Goal: Information Seeking & Learning: Understand process/instructions

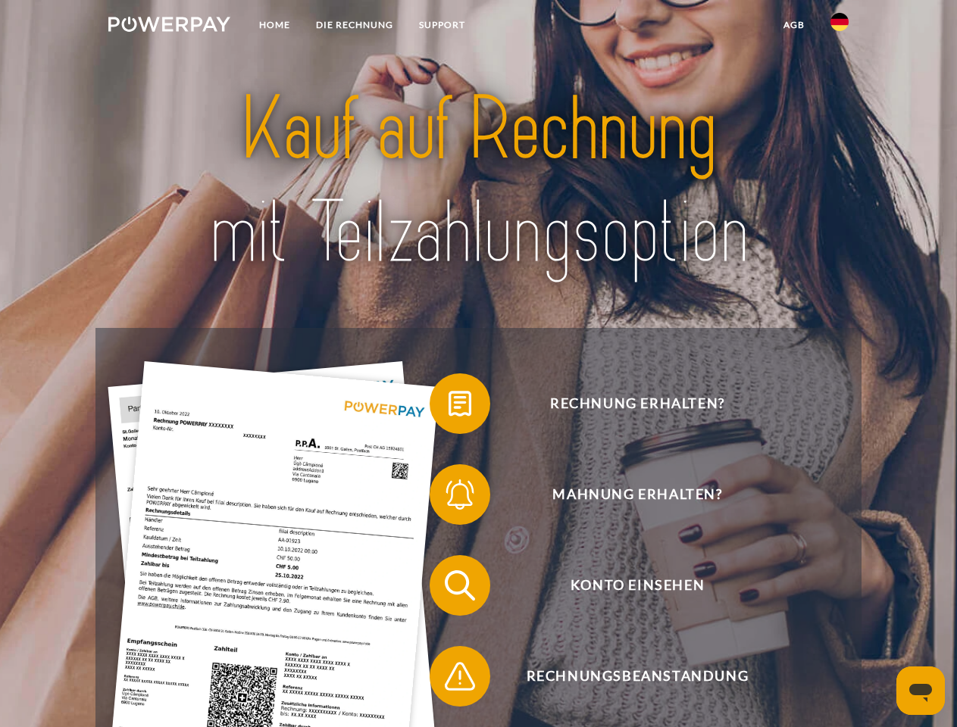
click at [169, 27] on img at bounding box center [169, 24] width 122 height 15
click at [839, 27] on img at bounding box center [839, 22] width 18 height 18
click at [793, 25] on link "agb" at bounding box center [793, 24] width 47 height 27
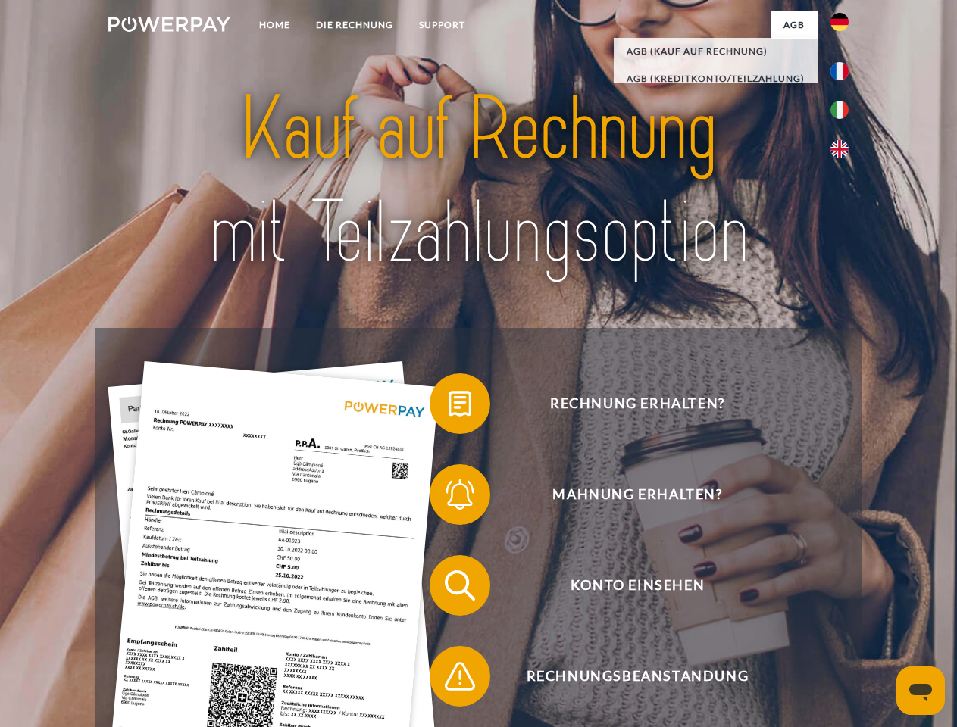
click at [448, 407] on span at bounding box center [437, 404] width 76 height 76
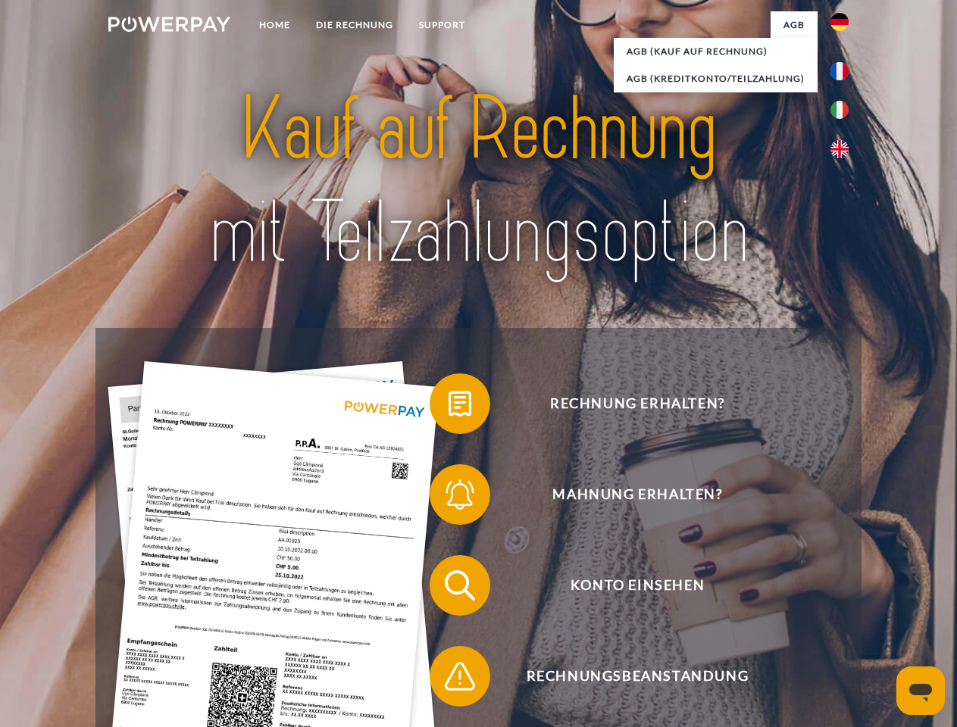
click at [448, 498] on span at bounding box center [437, 495] width 76 height 76
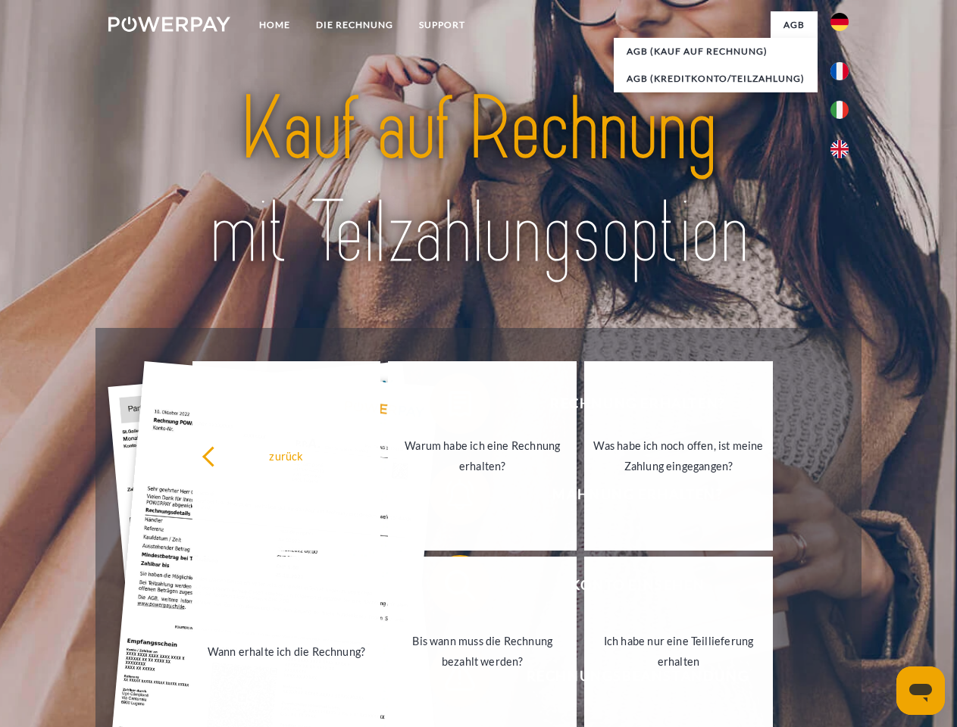
click at [448, 589] on link "Bis wann muss die Rechnung bezahlt werden?" at bounding box center [482, 651] width 189 height 189
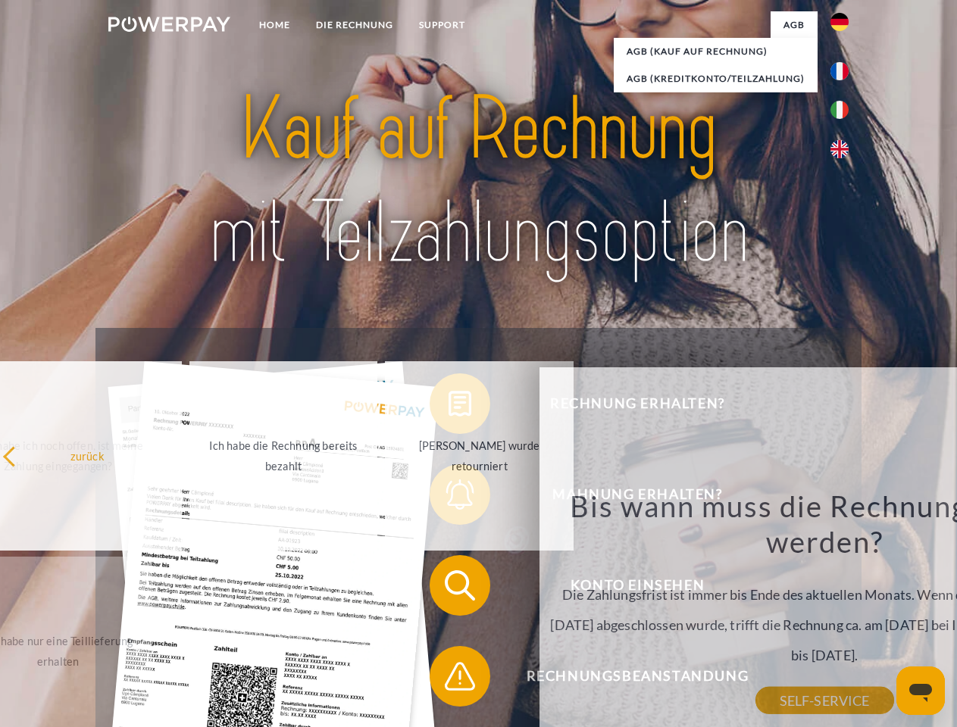
click at [448, 679] on div "Rechnung erhalten? Mahnung erhalten? Konto einsehen" at bounding box center [477, 631] width 765 height 606
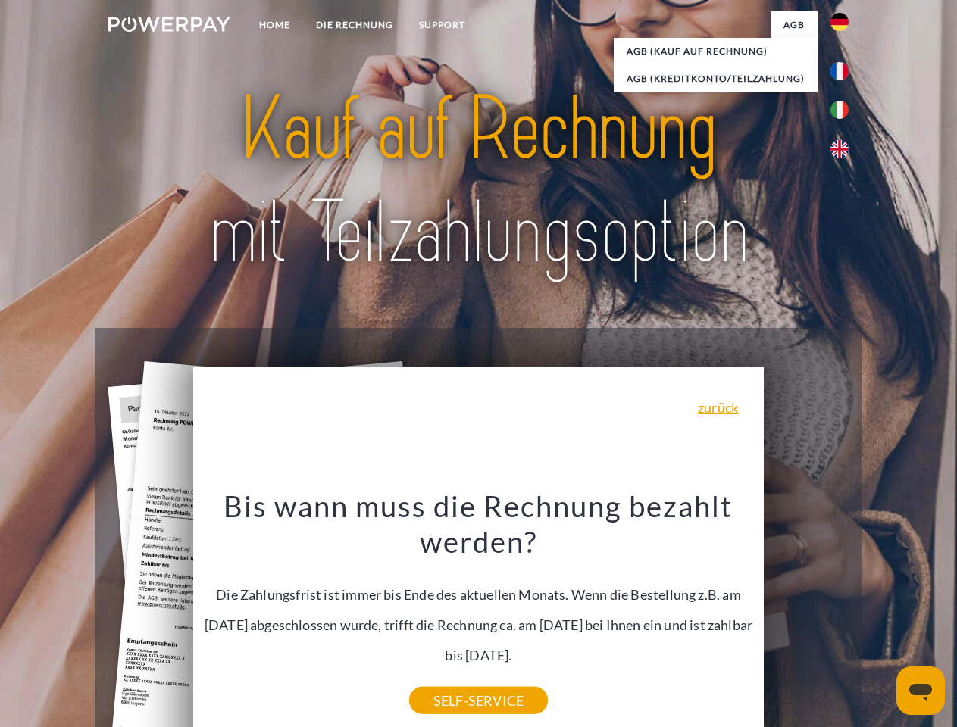
click at [920, 691] on icon "Messaging-Fenster öffnen" at bounding box center [920, 693] width 23 height 18
